Goal: Task Accomplishment & Management: Manage account settings

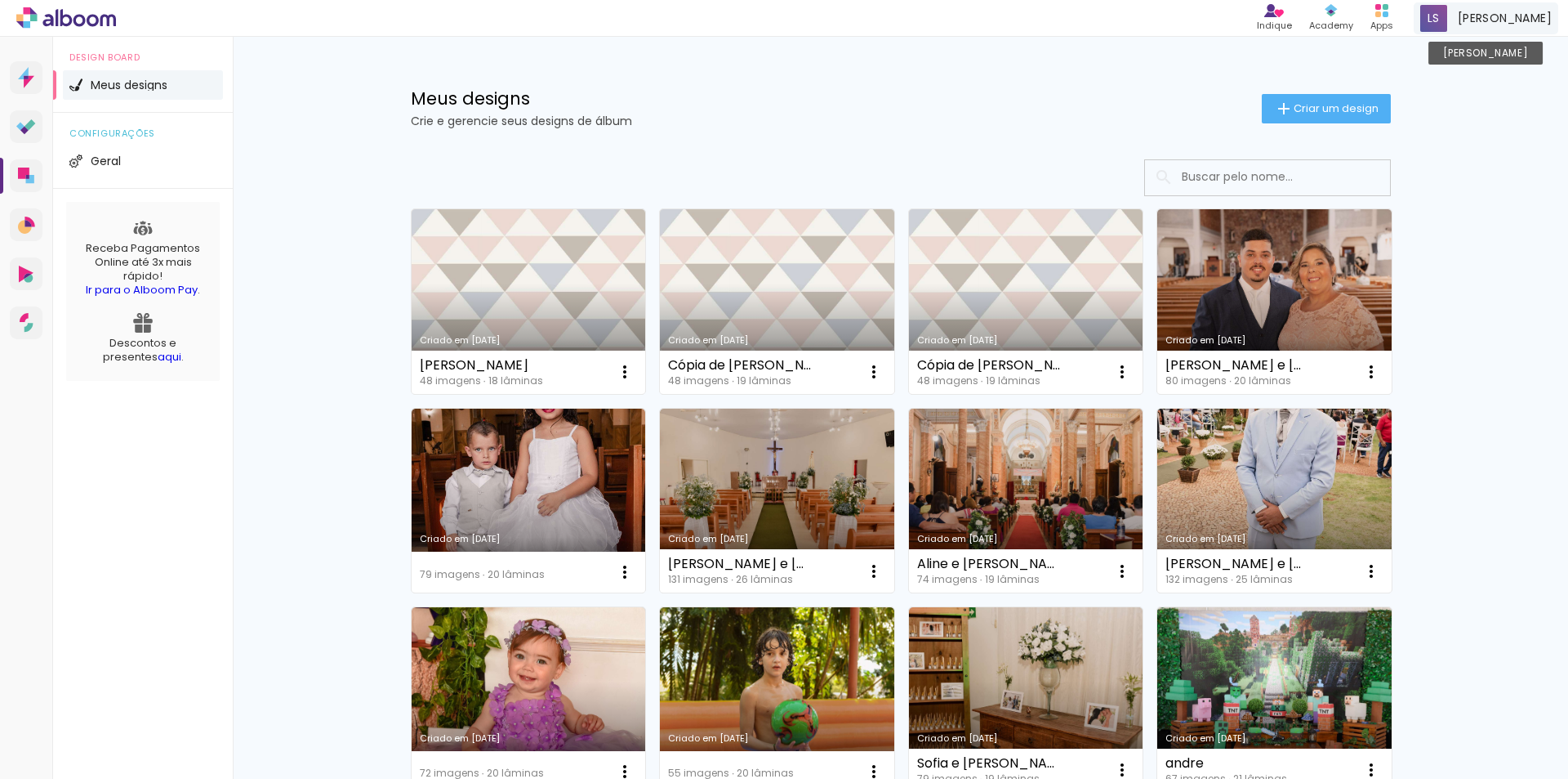
click at [1498, 24] on span "Leonardo Souza" at bounding box center [1505, 18] width 94 height 17
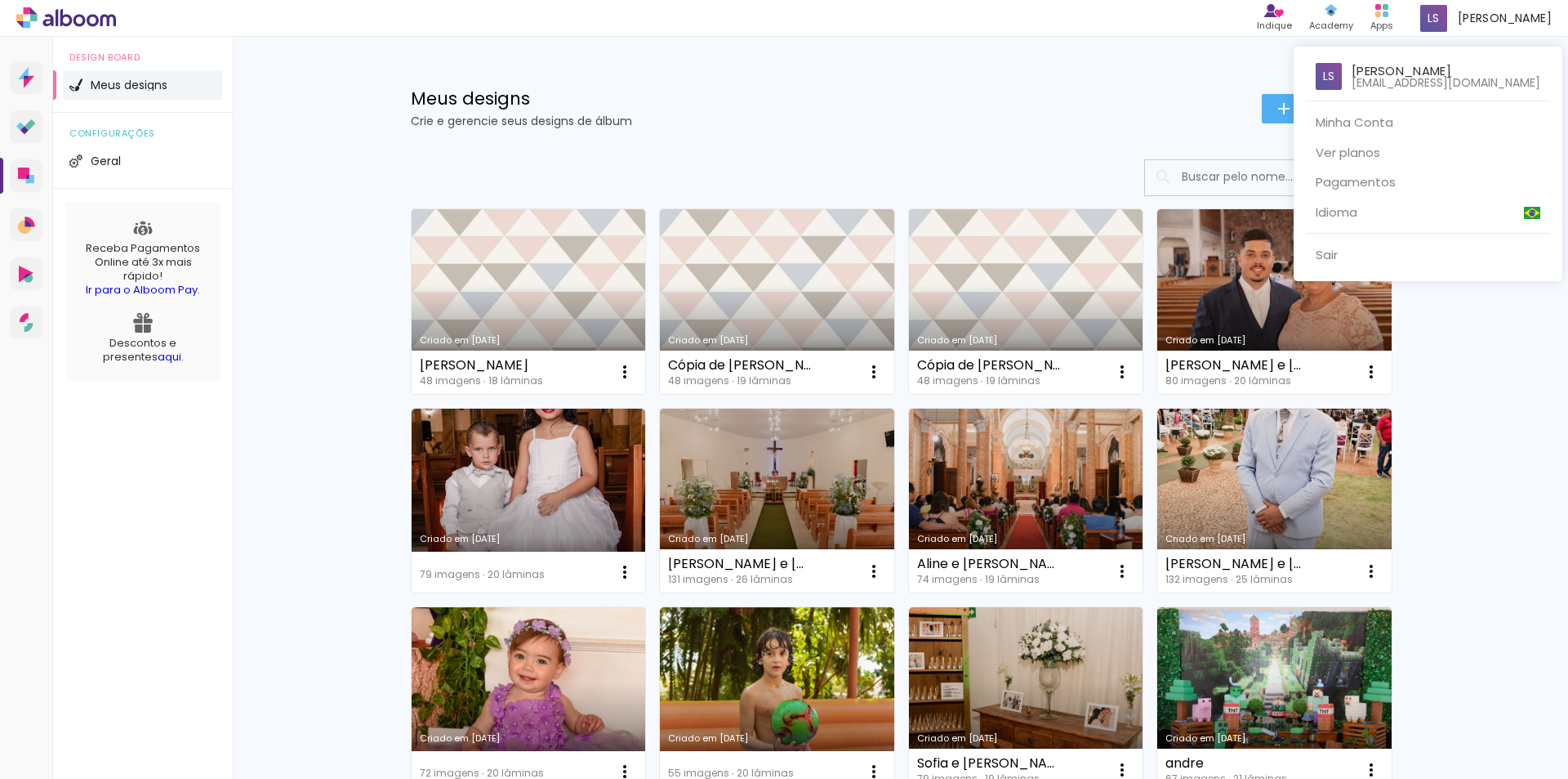
click at [1158, 74] on div at bounding box center [784, 389] width 1568 height 779
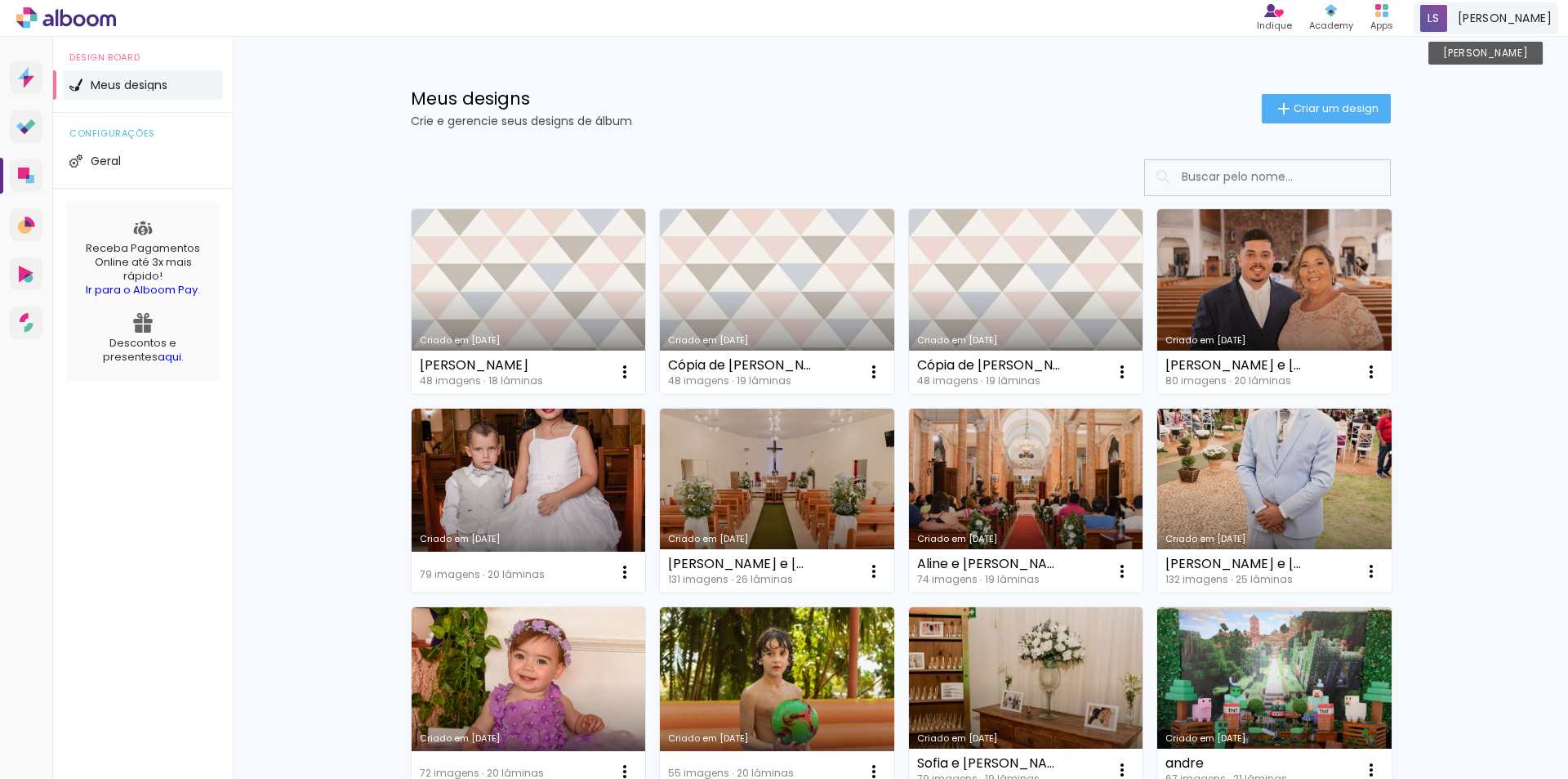
click at [1502, 21] on span "Leonardo Souza" at bounding box center [1505, 18] width 94 height 17
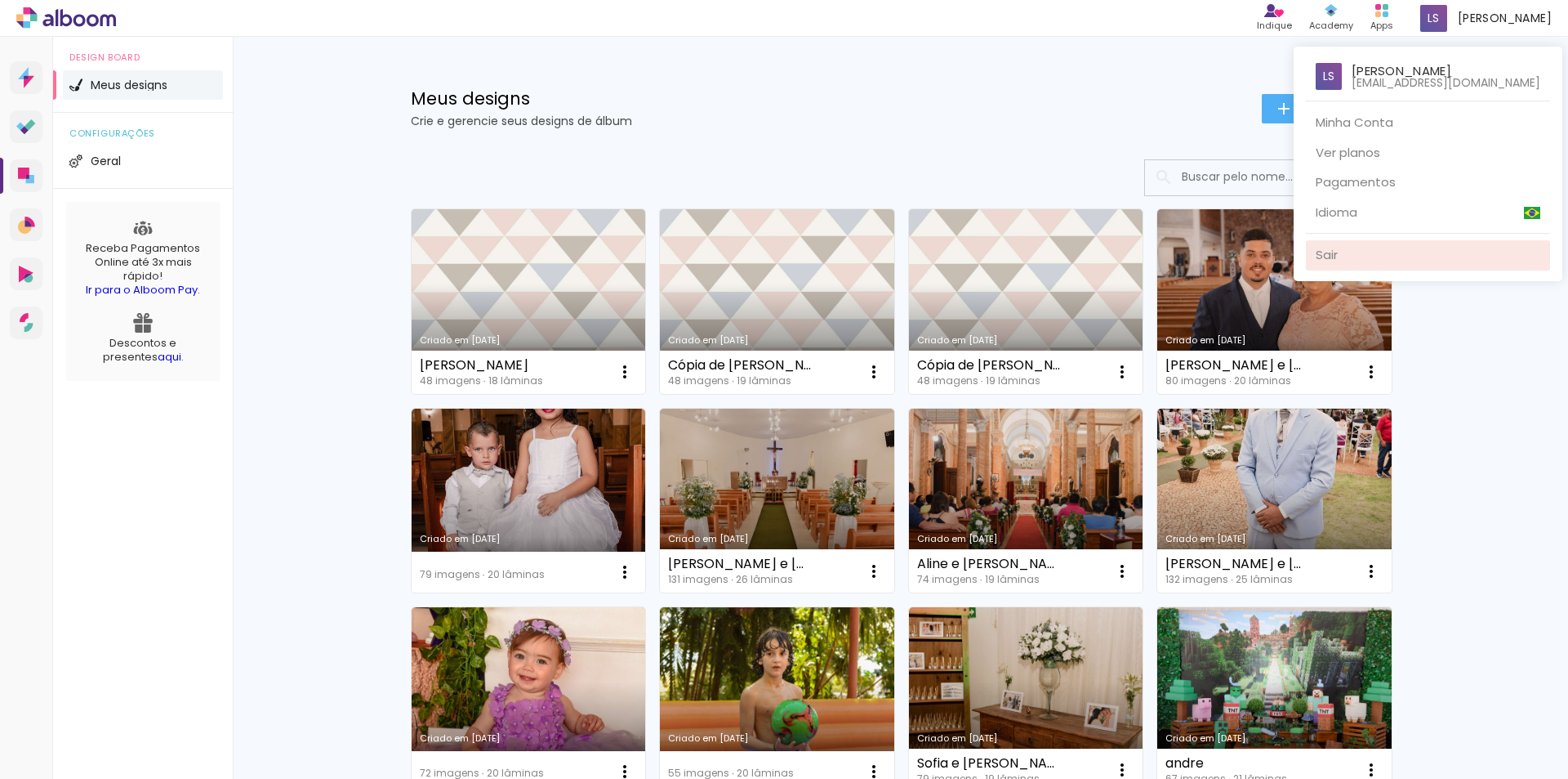
click at [1360, 266] on link "Sair" at bounding box center [1428, 255] width 244 height 30
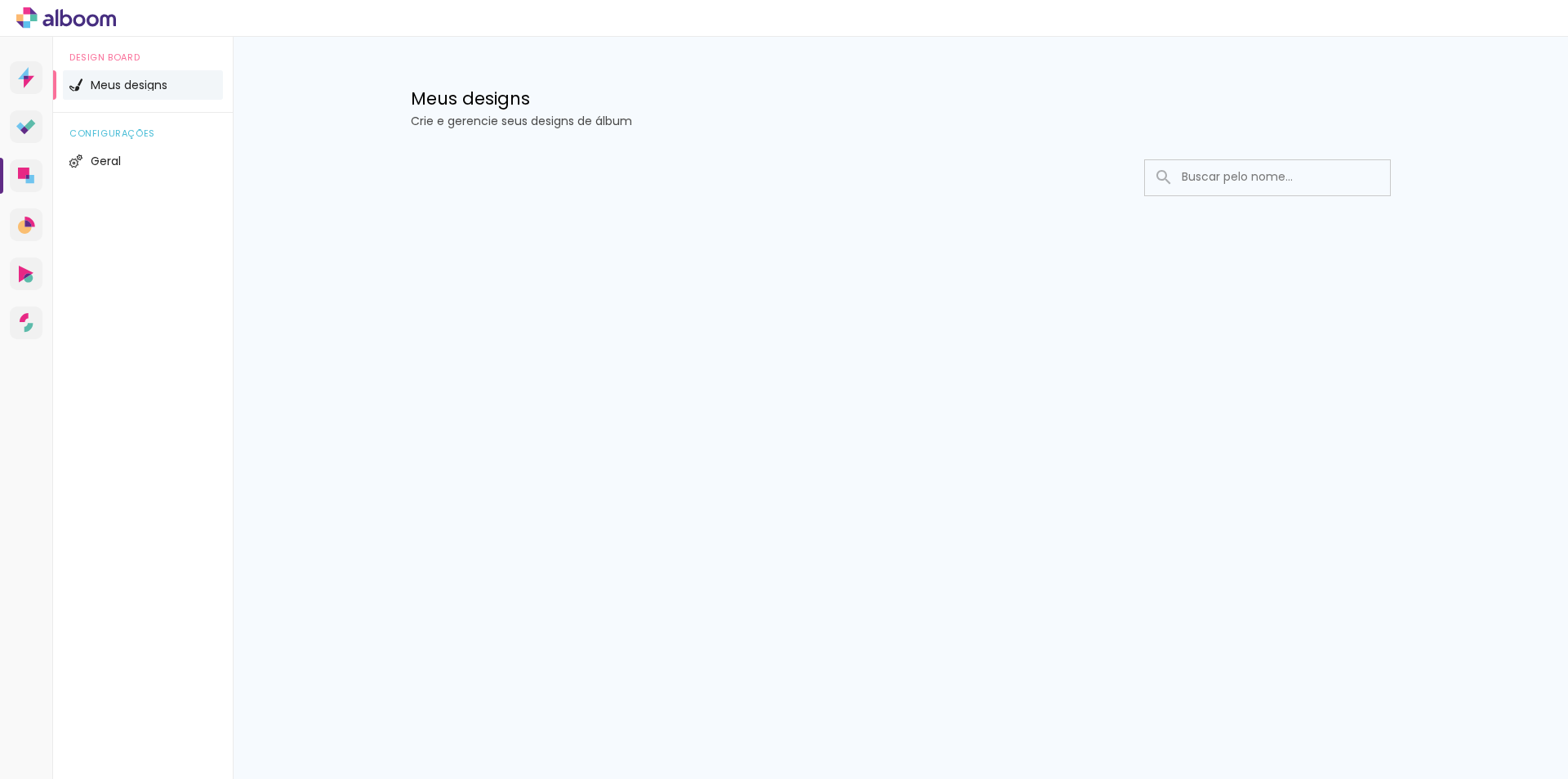
click at [483, 498] on div "Prosite Website + Landing pages Proof Sistema de seleção e venda de fotos Desig…" at bounding box center [784, 408] width 1568 height 742
click at [84, 13] on icon at bounding box center [66, 18] width 100 height 21
